Goal: Navigation & Orientation: Go to known website

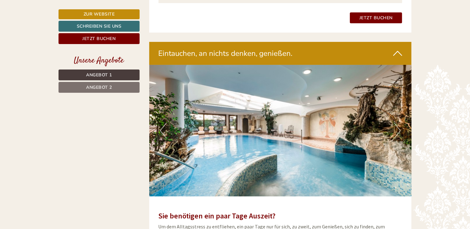
scroll to position [1172, 0]
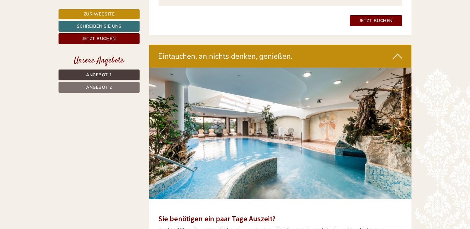
click at [391, 50] on div "Eintauchen, an nichts denken, genießen." at bounding box center [280, 56] width 263 height 23
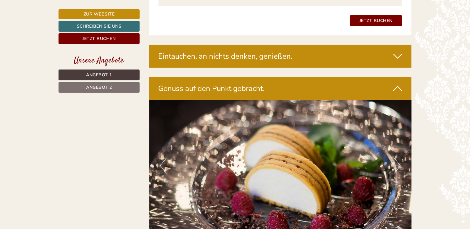
click at [391, 50] on div "Eintauchen, an nichts denken, genießen." at bounding box center [280, 56] width 263 height 23
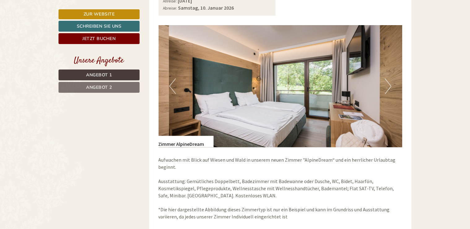
scroll to position [440, 0]
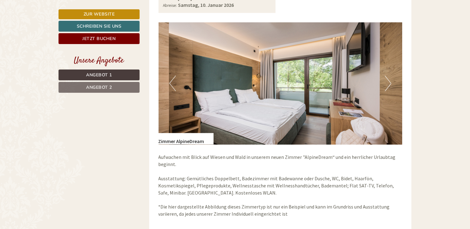
click at [386, 82] on button "Next" at bounding box center [388, 83] width 7 height 15
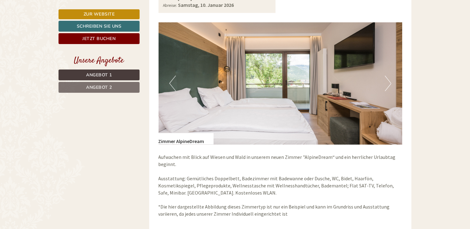
click at [386, 82] on button "Next" at bounding box center [388, 83] width 7 height 15
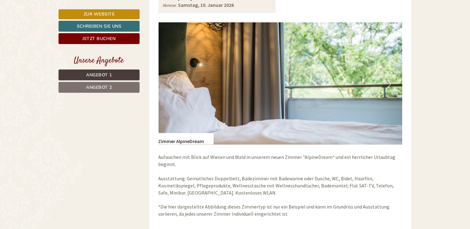
click at [386, 82] on button "Next" at bounding box center [388, 83] width 7 height 15
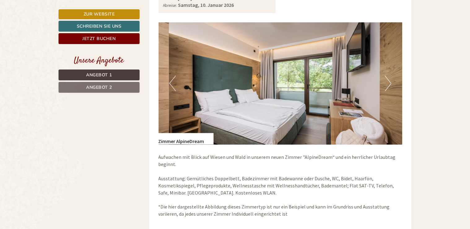
click at [386, 82] on button "Next" at bounding box center [388, 83] width 7 height 15
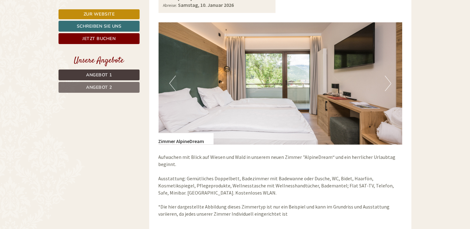
click at [386, 82] on button "Next" at bounding box center [388, 83] width 7 height 15
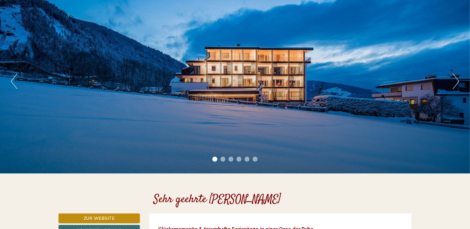
scroll to position [49, 0]
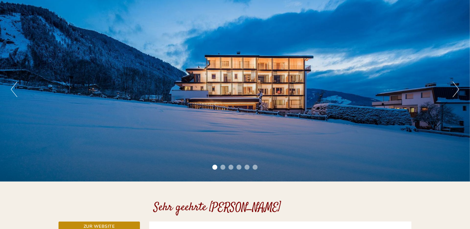
click at [457, 87] on button "Next" at bounding box center [456, 88] width 7 height 15
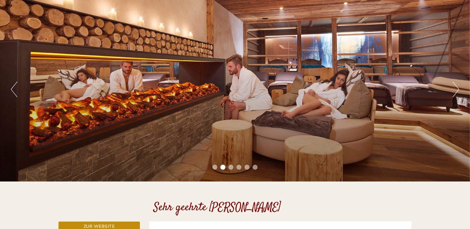
click at [457, 87] on button "Next" at bounding box center [456, 88] width 7 height 15
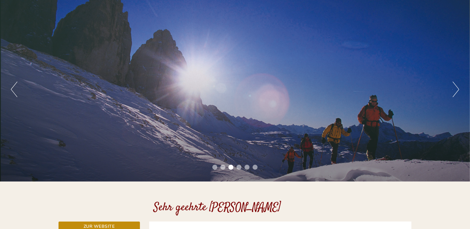
click at [457, 87] on button "Next" at bounding box center [456, 88] width 7 height 15
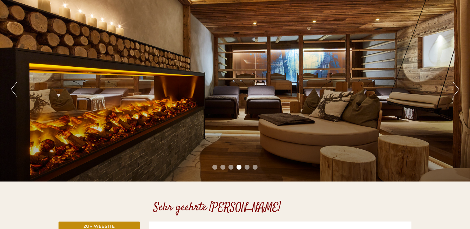
click at [457, 87] on button "Next" at bounding box center [456, 88] width 7 height 15
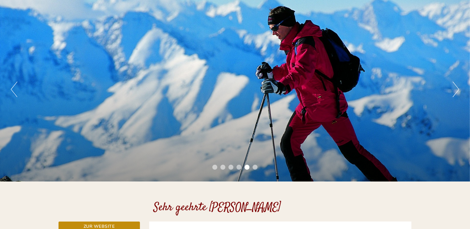
click at [453, 90] on div "Previous Next 1 2 3 4 5 6" at bounding box center [235, 90] width 470 height 184
click at [455, 90] on button "Next" at bounding box center [456, 88] width 7 height 15
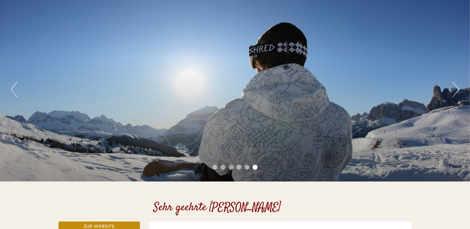
click at [455, 90] on button "Next" at bounding box center [456, 88] width 7 height 15
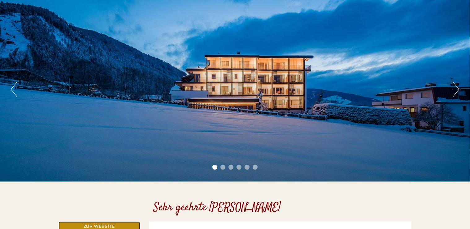
click at [120, 223] on link "Zur Website" at bounding box center [99, 226] width 81 height 10
